Goal: Task Accomplishment & Management: Use online tool/utility

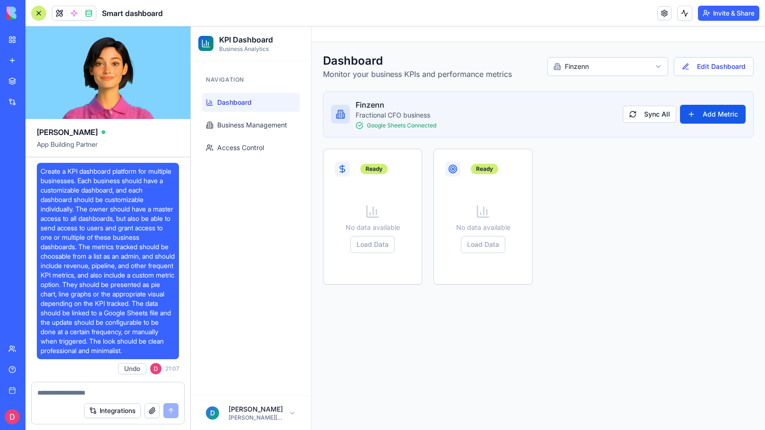
scroll to position [5639, 0]
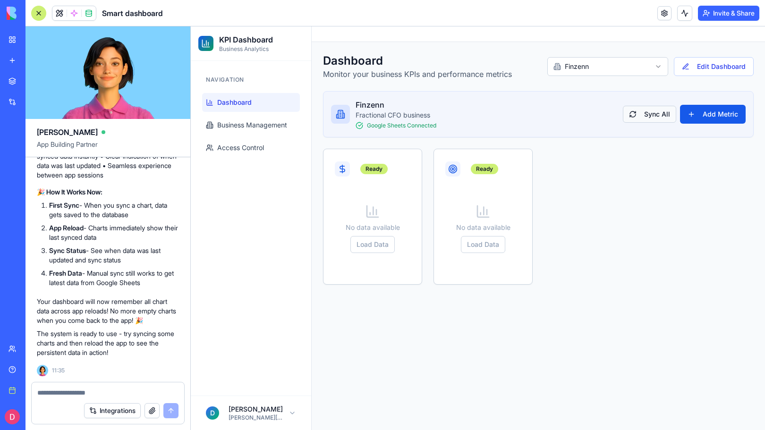
click at [645, 113] on button "Sync All" at bounding box center [648, 114] width 53 height 17
click at [61, 388] on textarea at bounding box center [107, 392] width 141 height 9
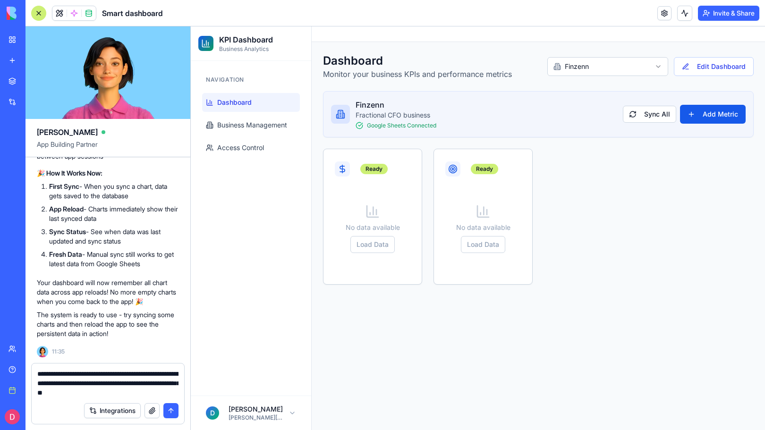
type textarea "**********"
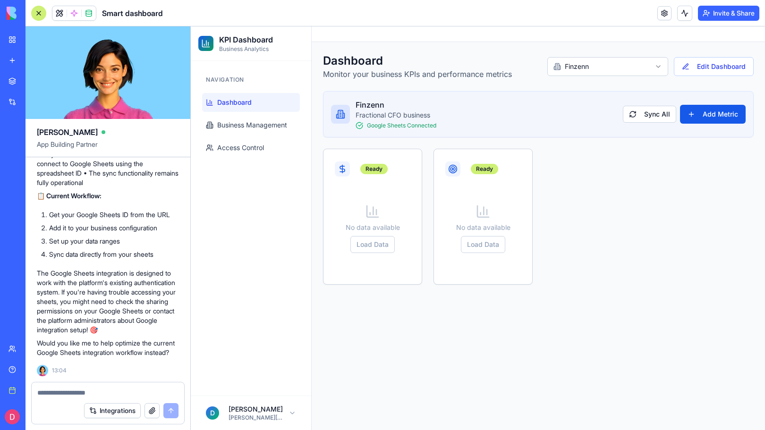
scroll to position [6324, 0]
click at [79, 396] on textarea at bounding box center [107, 392] width 141 height 9
click at [661, 115] on button "Sync All" at bounding box center [648, 114] width 53 height 17
click at [79, 390] on textarea at bounding box center [107, 392] width 141 height 9
click at [92, 7] on span at bounding box center [89, 13] width 26 height 26
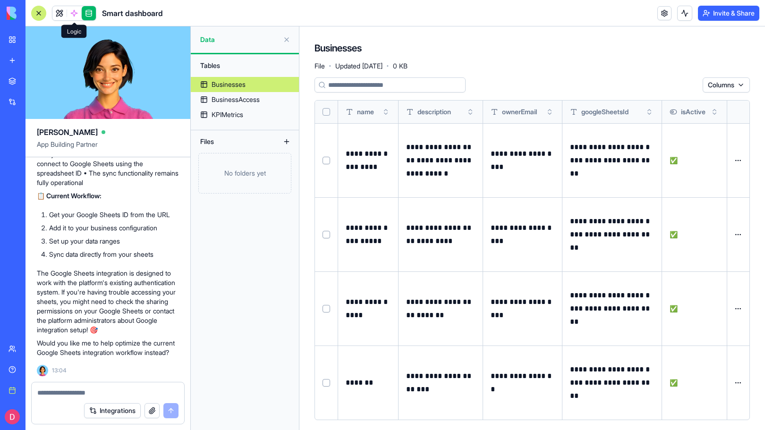
click at [70, 9] on span at bounding box center [74, 13] width 26 height 26
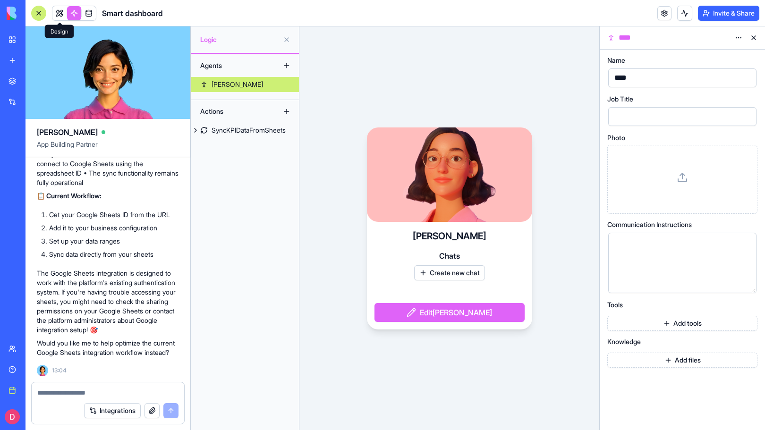
click at [61, 13] on link at bounding box center [59, 13] width 14 height 14
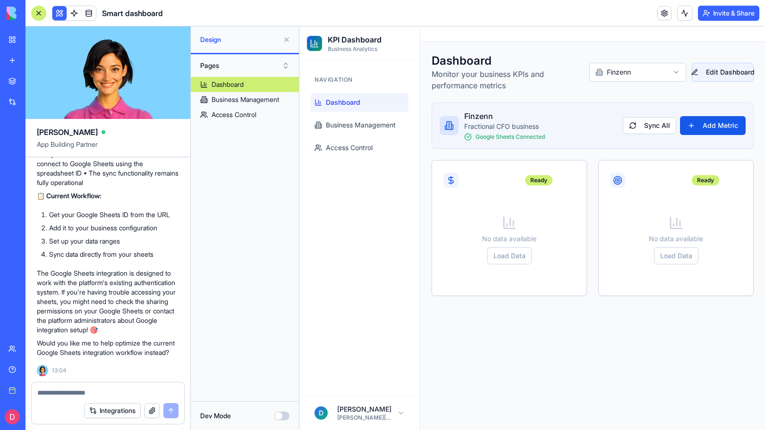
click at [728, 75] on button "Edit Dashboard" at bounding box center [722, 72] width 62 height 19
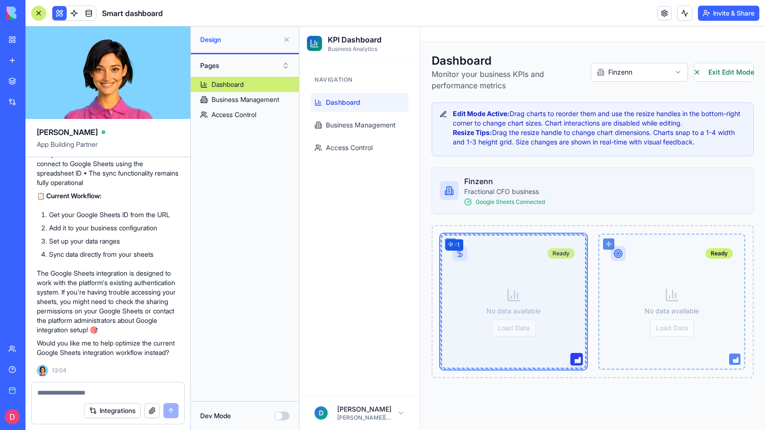
drag, startPoint x: 578, startPoint y: 361, endPoint x: 735, endPoint y: 350, distance: 158.0
click at [735, 350] on div "Ready 4 × 1 No data available Load Data Ready No data available Load Data" at bounding box center [592, 301] width 322 height 153
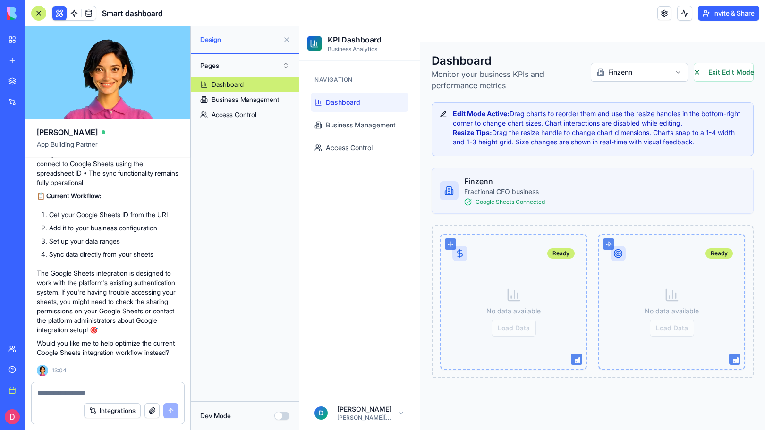
click at [515, 327] on div "Ready No data available Load Data" at bounding box center [513, 302] width 147 height 136
click at [694, 78] on button "Exit Edit Mode" at bounding box center [723, 72] width 60 height 19
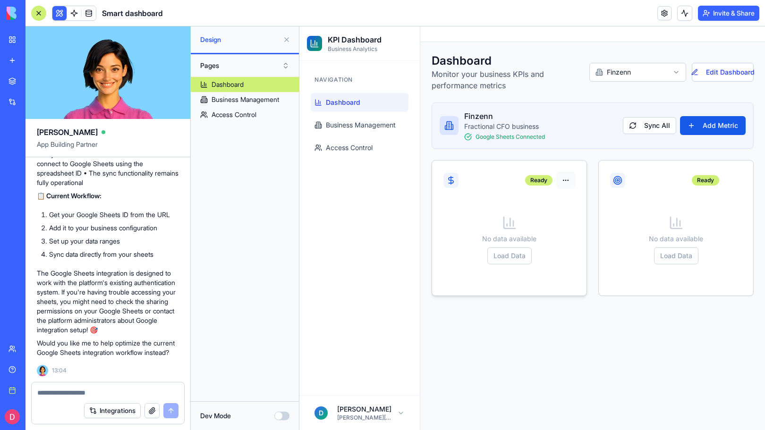
click at [565, 180] on button "button" at bounding box center [565, 180] width 19 height 17
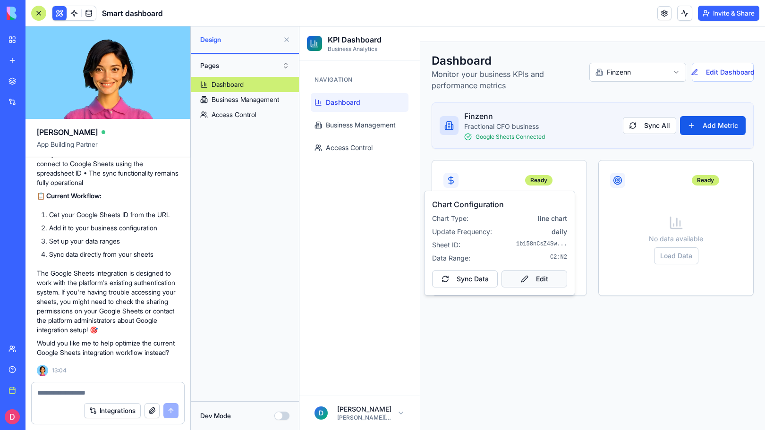
click at [509, 277] on button "Edit" at bounding box center [534, 278] width 66 height 17
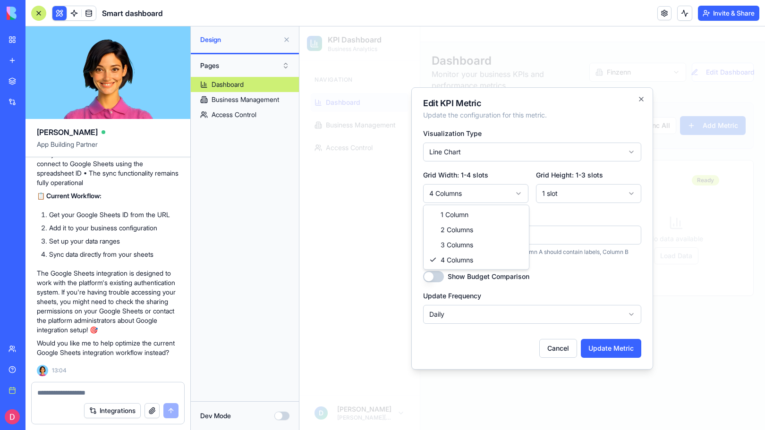
click at [517, 189] on body "**********" at bounding box center [531, 227] width 465 height 403
select select "*"
click at [624, 353] on button "Update Metric" at bounding box center [610, 348] width 60 height 19
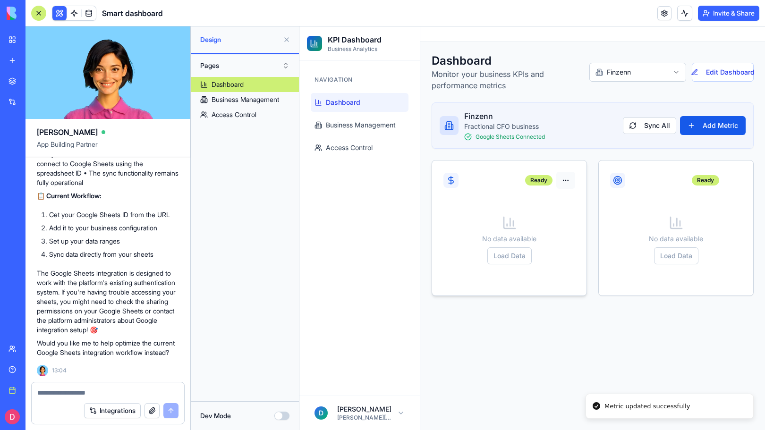
click at [566, 181] on button "button" at bounding box center [565, 180] width 19 height 17
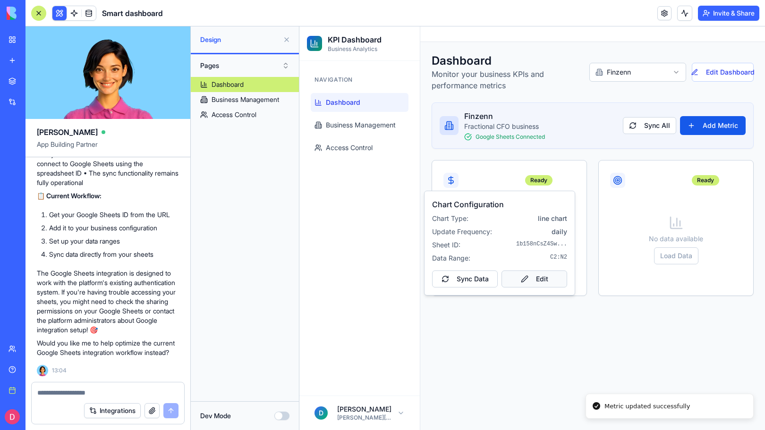
click at [516, 277] on button "Edit" at bounding box center [534, 278] width 66 height 17
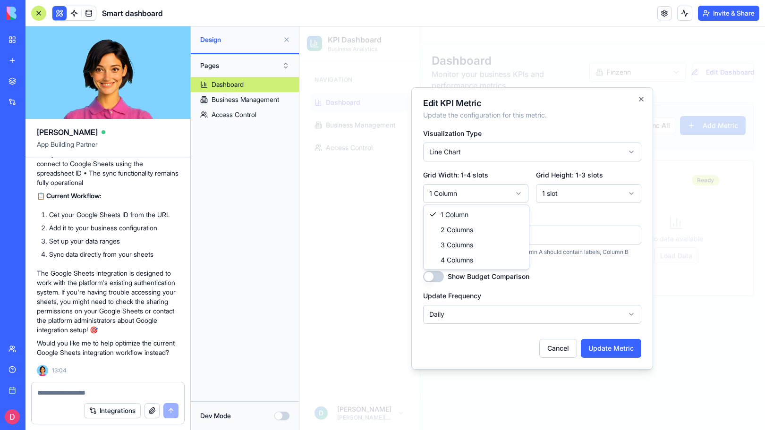
click at [505, 197] on body "**********" at bounding box center [531, 227] width 465 height 403
select select "*"
click at [617, 346] on button "Update Metric" at bounding box center [610, 348] width 60 height 19
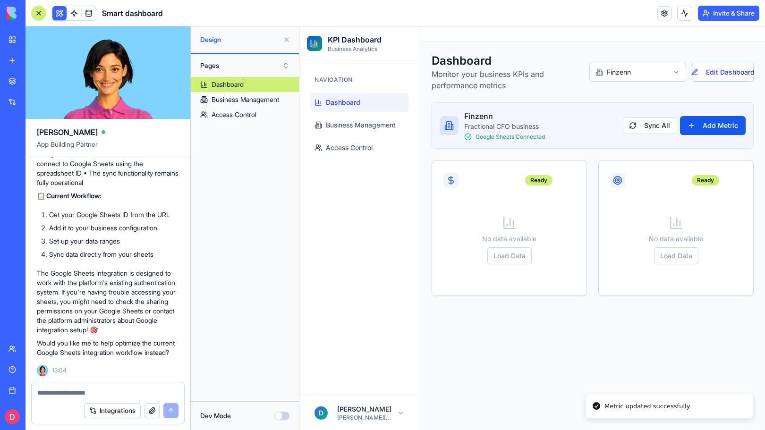
click at [64, 392] on textarea at bounding box center [107, 392] width 141 height 9
type textarea "**********"
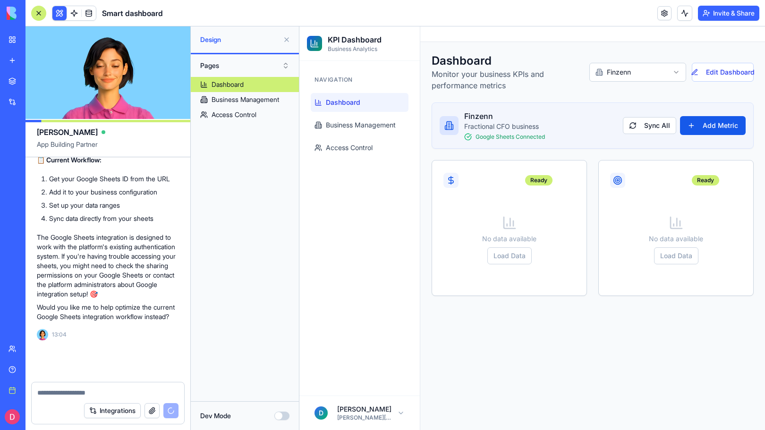
scroll to position [6369, 0]
